Goal: Feedback & Contribution: Submit feedback/report problem

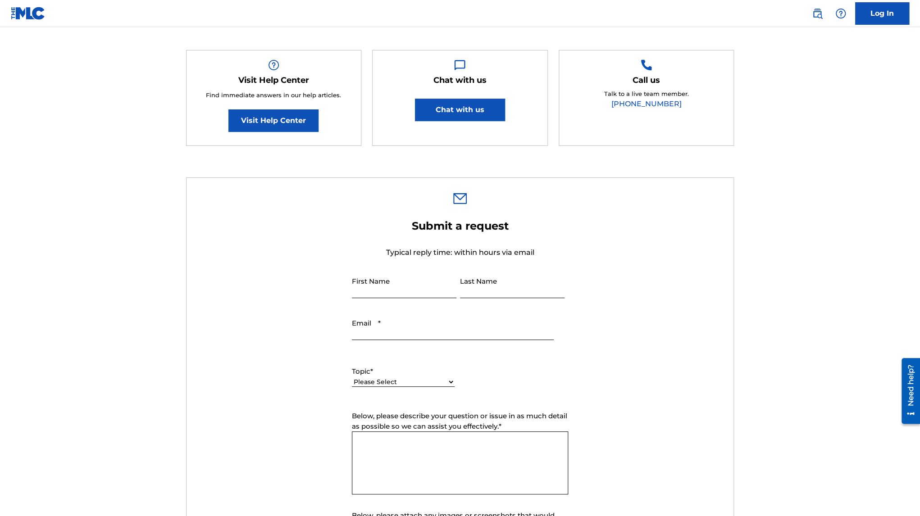
scroll to position [135, 0]
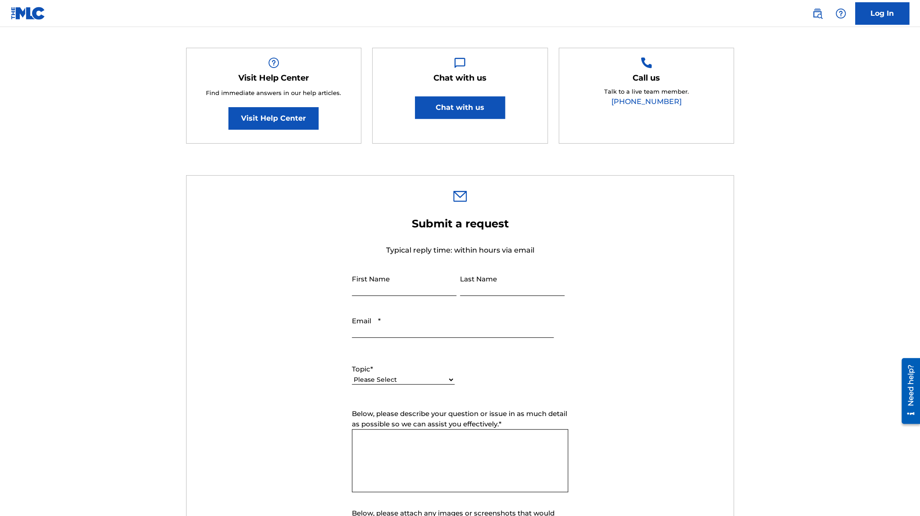
click at [391, 277] on input "First Name" at bounding box center [404, 283] width 105 height 26
type input "[PERSON_NAME]"
type input "[EMAIL_ADDRESS][DOMAIN_NAME]"
click at [389, 376] on select "Please Select I need help with my account I need help with managing my catalog …" at bounding box center [403, 379] width 103 height 9
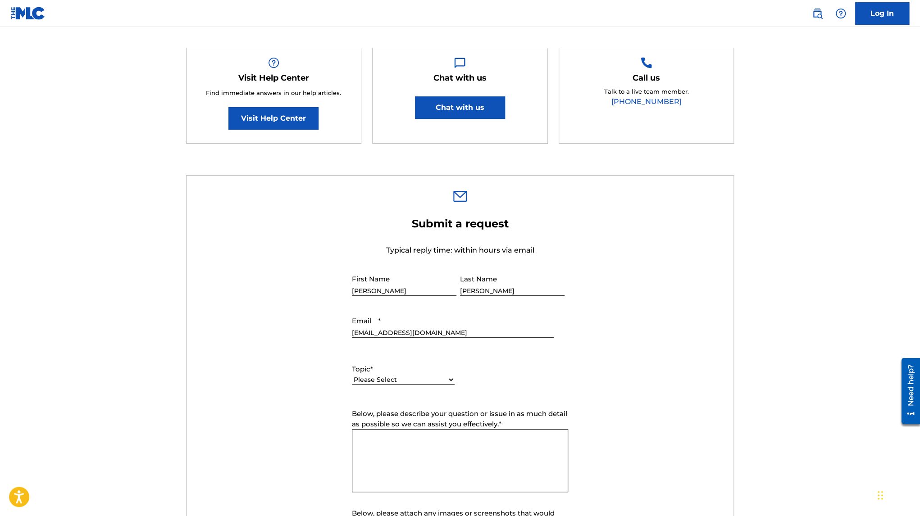
select select "I need help with my account"
click at [352, 375] on select "Please Select I need help with my account I need help with managing my catalog …" at bounding box center [403, 379] width 103 height 9
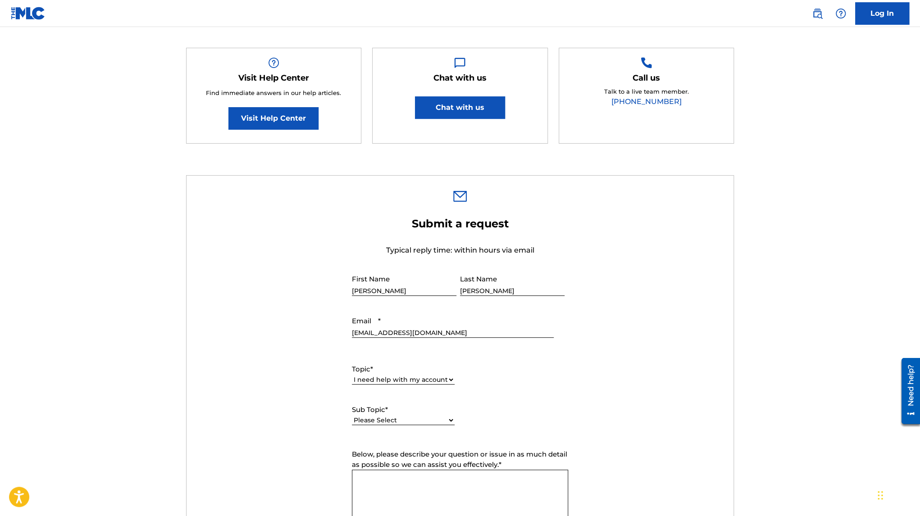
click at [536, 388] on div "Topic * Please Select I need help with my account I need help with managing my …" at bounding box center [460, 394] width 216 height 81
click at [422, 418] on select "Please Select I need help with my user account I can't log in to my user accoun…" at bounding box center [403, 420] width 103 height 9
select select "I need help with my user account"
click at [352, 416] on select "Please Select I need help with my user account I can't log in to my user accoun…" at bounding box center [403, 420] width 103 height 9
click at [425, 379] on select "Please Select I need help with my account I need help with managing my catalog …" at bounding box center [403, 379] width 103 height 9
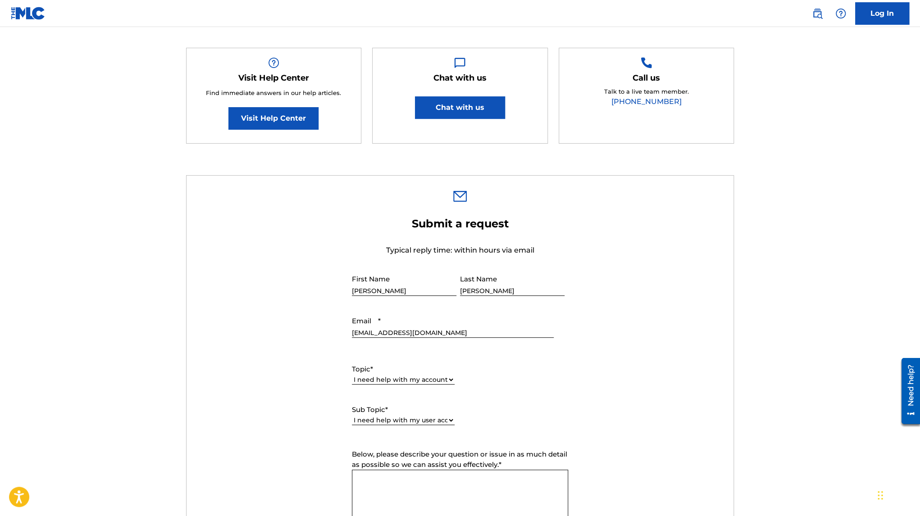
select select "I need help with the Public Search"
click at [352, 375] on select "Please Select I need help with my account I need help with managing my catalog …" at bounding box center [403, 379] width 103 height 9
click at [418, 420] on select "Please Select I need help with the Public Search I need help with the Bulk Data…" at bounding box center [403, 420] width 103 height 9
select select "I need help with the Public Search"
click at [352, 416] on select "Please Select I need help with the Public Search I need help with the Bulk Data…" at bounding box center [403, 420] width 103 height 9
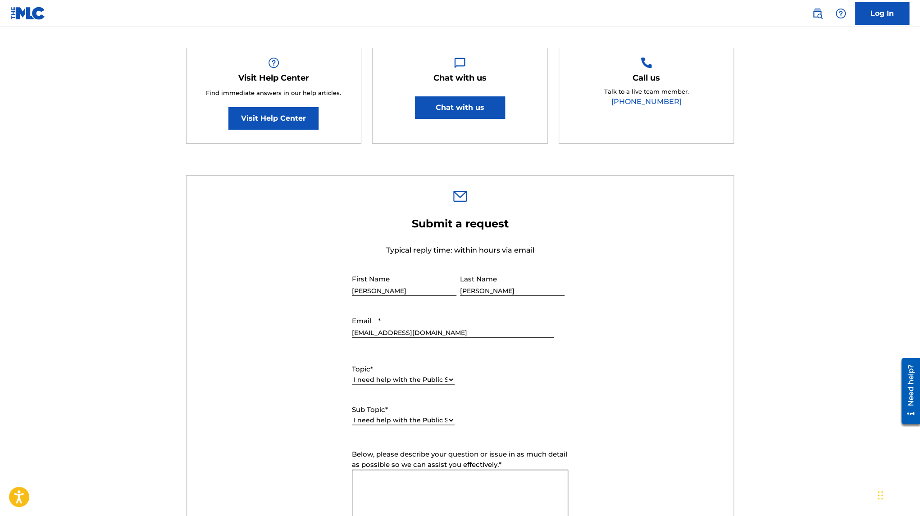
click at [552, 408] on div "Topic * Please Select I need help with my account I need help with managing my …" at bounding box center [460, 394] width 216 height 81
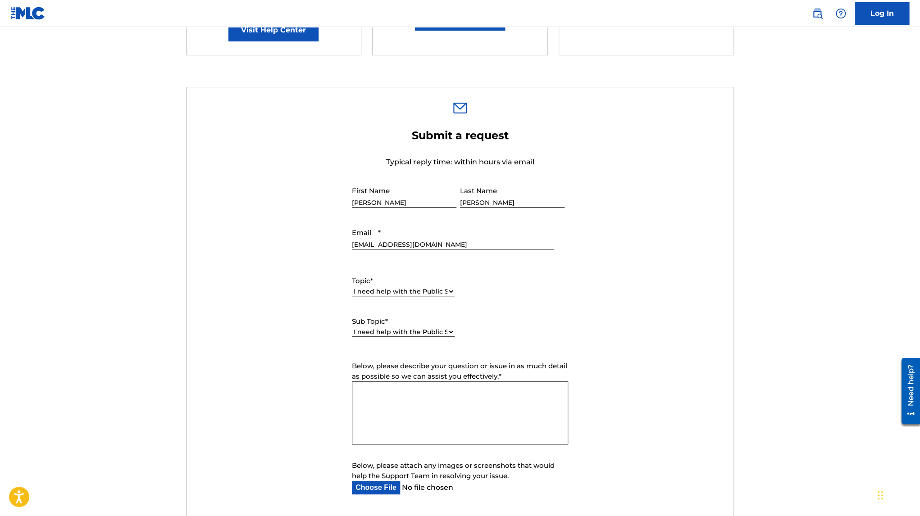
scroll to position [225, 0]
click at [389, 370] on span "Below, please describe your question or issue in as much detail as possible so …" at bounding box center [459, 369] width 215 height 19
click at [389, 380] on textarea "Below, please describe your question or issue in as much detail as possible so …" at bounding box center [460, 411] width 216 height 63
click at [391, 394] on textarea "Below, please describe your question or issue in as much detail as possible so …" at bounding box center [460, 411] width 216 height 63
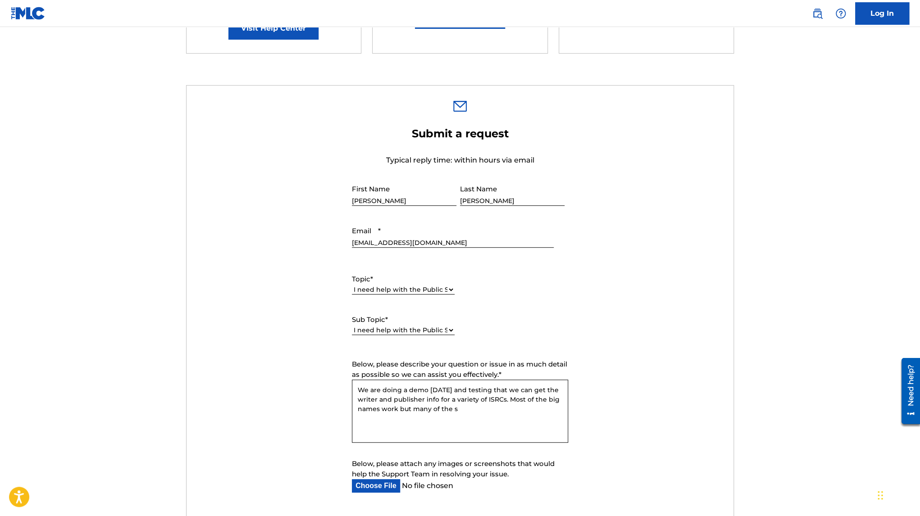
click at [511, 410] on textarea "We are doing a demo [DATE] and testing that we can get the writer and publisher…" at bounding box center [460, 411] width 216 height 63
click at [411, 410] on textarea "We are doing a demo [DATE] and testing that we can get the writer and publisher…" at bounding box center [460, 411] width 216 height 63
drag, startPoint x: 447, startPoint y: 407, endPoint x: 479, endPoint y: 410, distance: 32.6
click at [479, 410] on textarea "We are doing a demo [DATE] and testing that we can get the writer and publisher…" at bounding box center [460, 411] width 216 height 63
click at [535, 410] on textarea "We are doing a demo [DATE] and testing that we can get the writer and publisher…" at bounding box center [460, 411] width 216 height 63
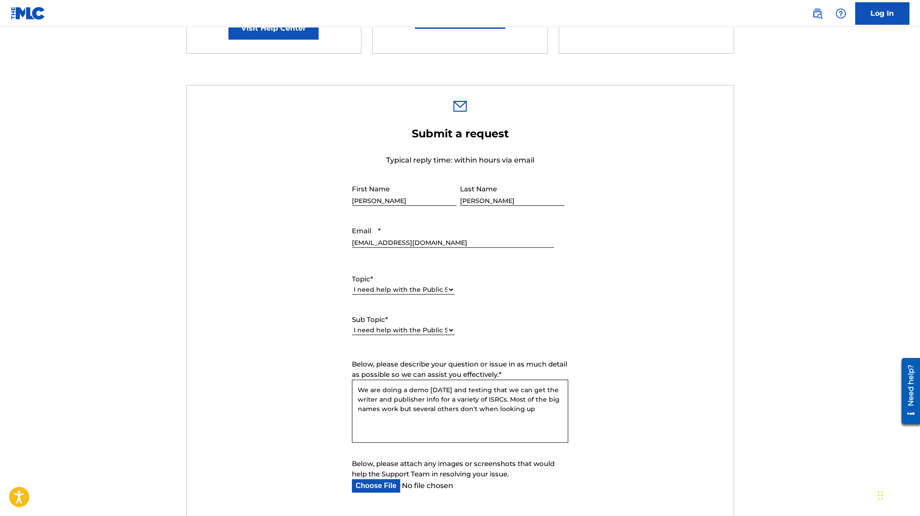
click at [557, 409] on textarea "We are doing a demo [DATE] and testing that we can get the writer and publisher…" at bounding box center [460, 411] width 216 height 63
click at [490, 422] on textarea "We are doing a demo [DATE] and testing that we can get the writer and publisher…" at bounding box center [460, 411] width 216 height 63
paste textarea "S69W69"
click at [461, 438] on textarea "We are doing a demo [DATE] and testing that we can get the writer and publisher…" at bounding box center [460, 411] width 216 height 63
paste textarea "QMRSZ2402198"
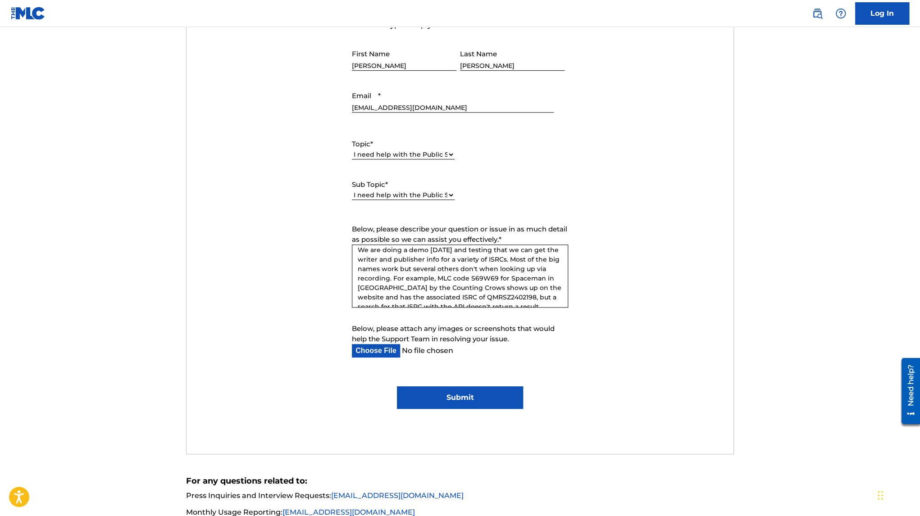
scroll to position [0, 0]
click at [461, 255] on textarea "We are doing a demo [DATE] and testing that we can get the writer and publisher…" at bounding box center [460, 276] width 216 height 63
drag, startPoint x: 538, startPoint y: 299, endPoint x: 543, endPoint y: 299, distance: 5.0
click at [537, 299] on textarea "We are doing a demo [DATE] and in preparation we are testing that we can get th…" at bounding box center [460, 276] width 216 height 63
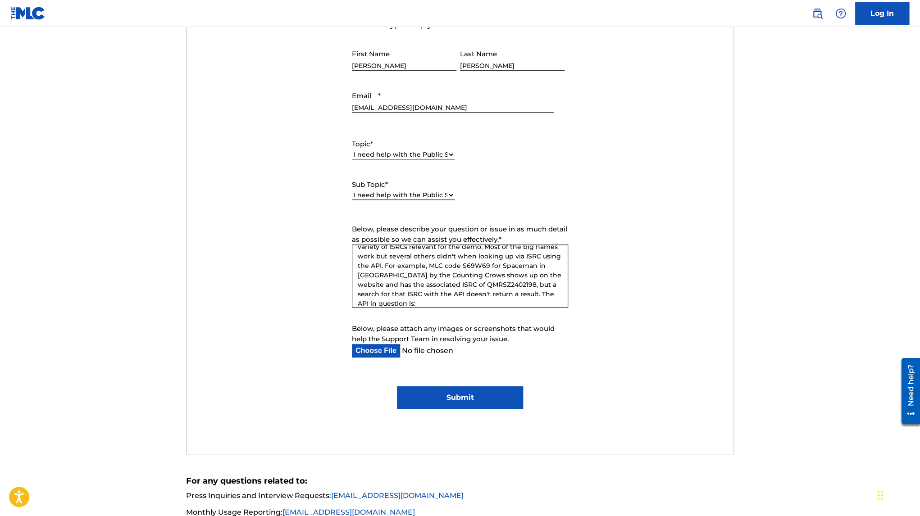
scroll to position [36, 0]
paste textarea "[URL][DOMAIN_NAME]"
click at [472, 264] on textarea "We are doing a demo [DATE] and in preparation we are testing that we can get th…" at bounding box center [460, 276] width 216 height 63
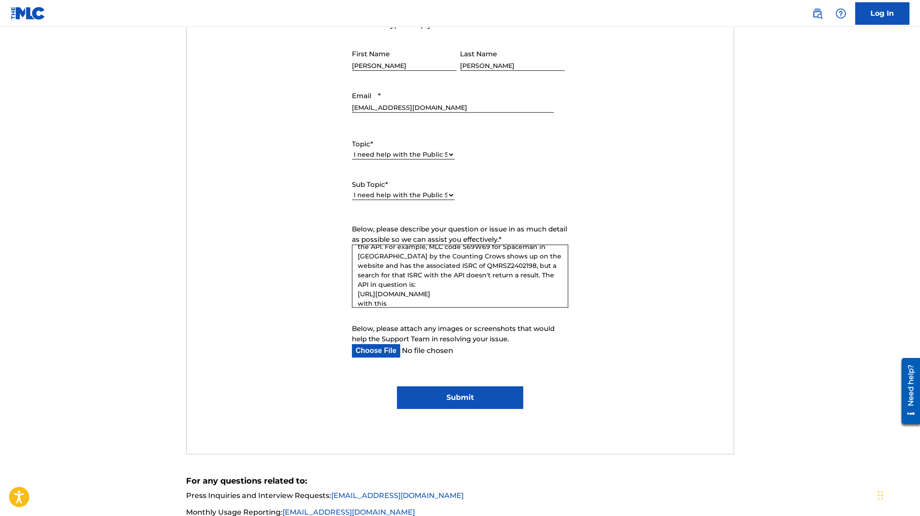
click at [469, 301] on textarea "We are doing a demo [DATE] and in preparation we are testing that we can get th…" at bounding box center [460, 276] width 216 height 63
paste textarea "{ "isrc": "QMRSZ2402198" }"
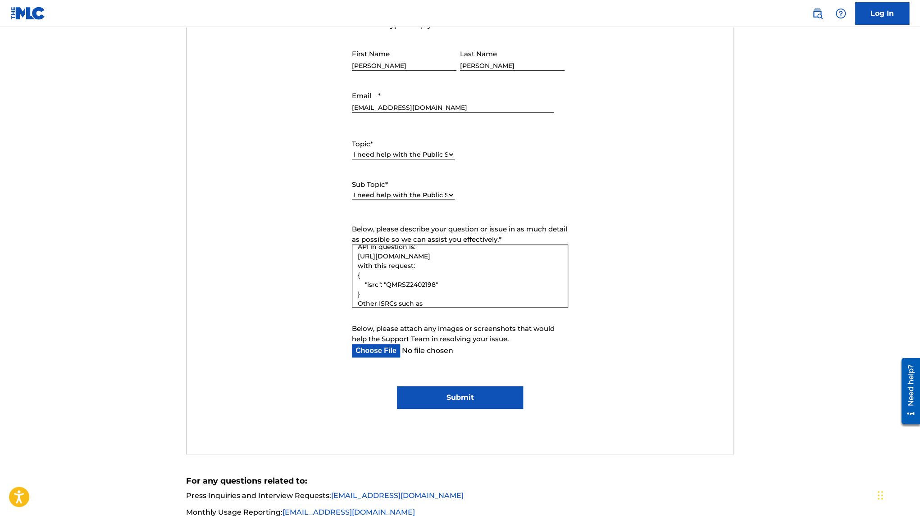
click at [460, 306] on textarea "We are doing a demo [DATE] and in preparation we are testing that we can get th…" at bounding box center [460, 276] width 216 height 63
paste textarea "GBAHS1700025"
type textarea "We are doing a demo [DATE] and in preparation we are testing that we can get th…"
click at [472, 401] on input "Submit" at bounding box center [460, 398] width 126 height 23
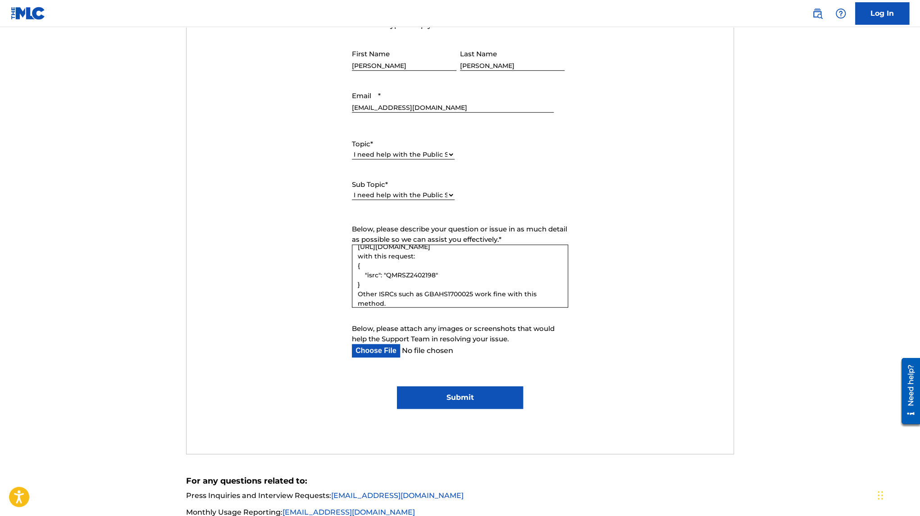
scroll to position [27, 0]
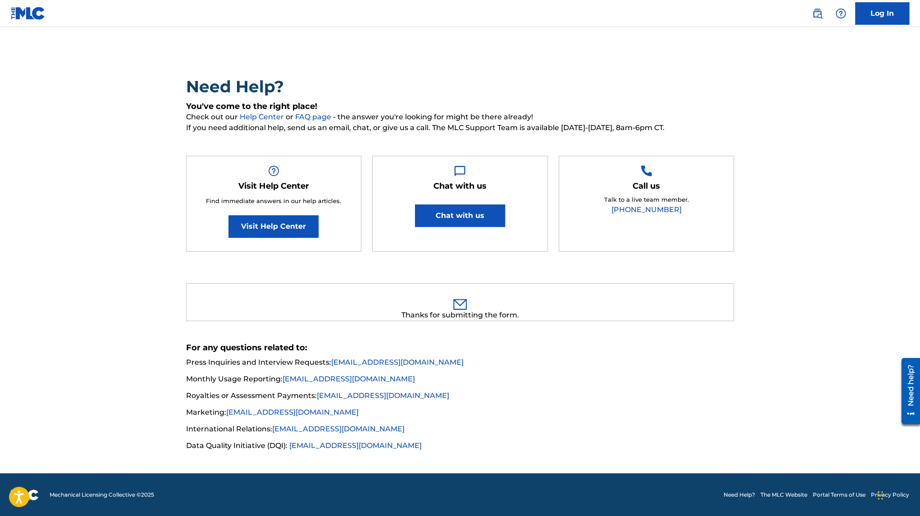
click at [459, 302] on img at bounding box center [460, 304] width 14 height 11
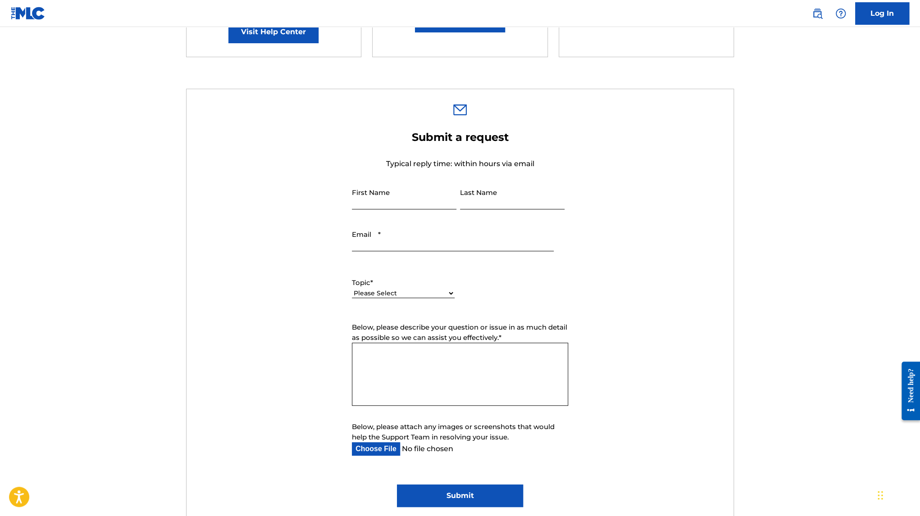
scroll to position [270, 0]
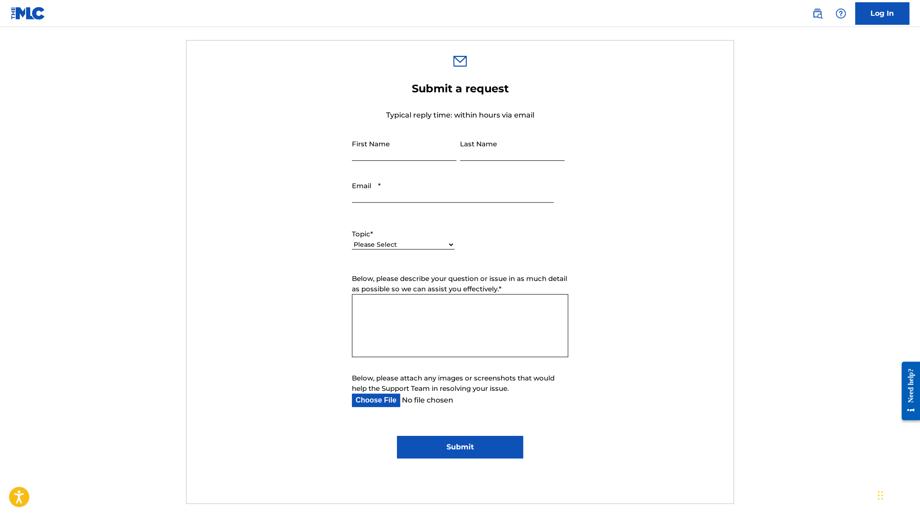
click at [171, 157] on div "Need Help? You've come to the right place! Check out our Help Center or FAQ pag…" at bounding box center [460, 207] width 631 height 856
